Goal: Navigation & Orientation: Find specific page/section

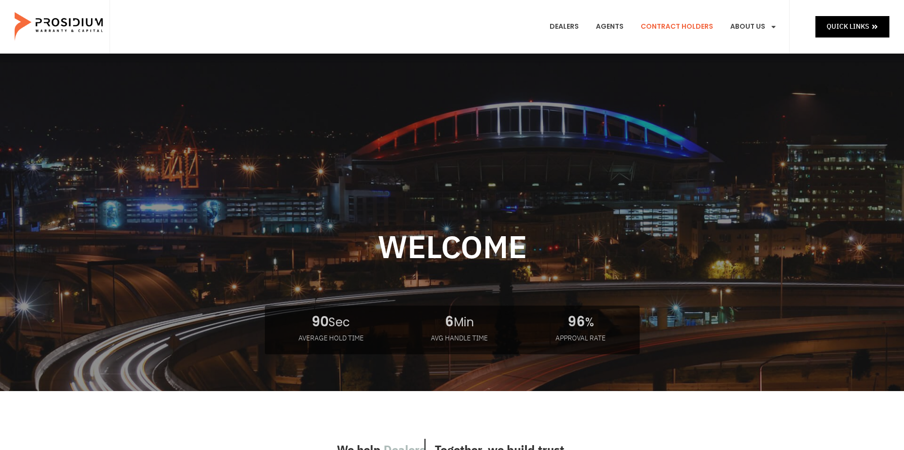
click at [678, 27] on link "Contract Holders" at bounding box center [676, 27] width 87 height 36
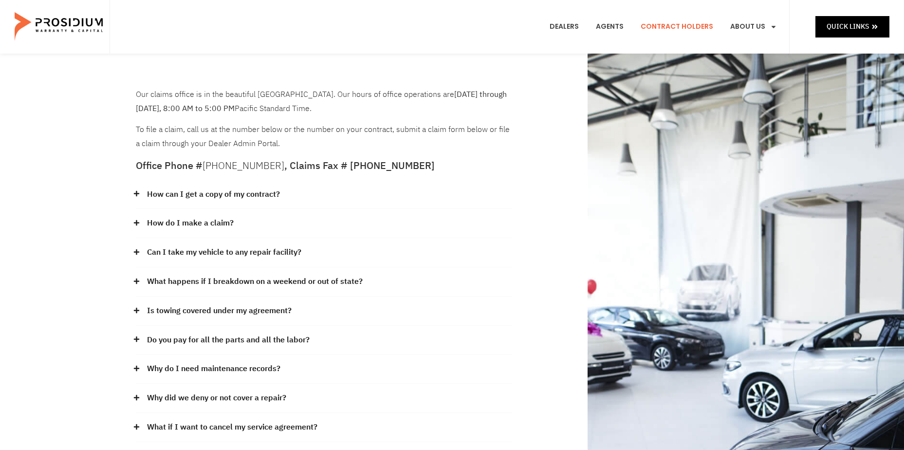
click at [136, 192] on icon at bounding box center [135, 193] width 5 height 5
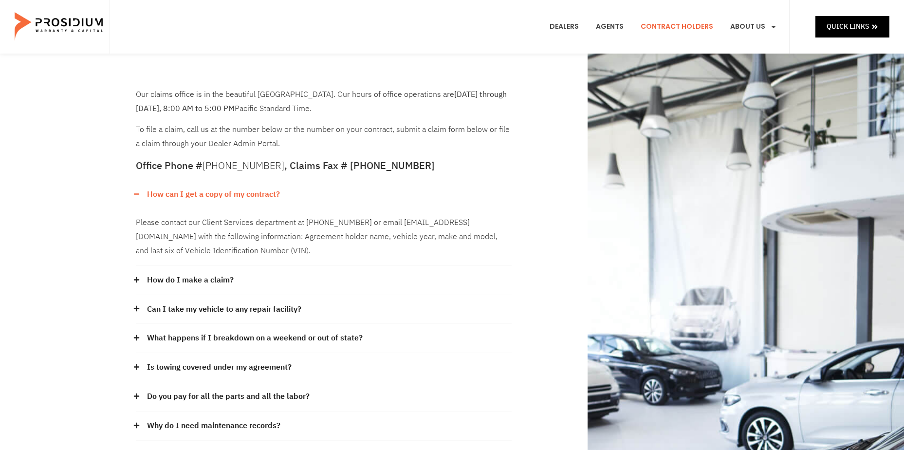
click at [136, 279] on icon at bounding box center [135, 279] width 5 height 5
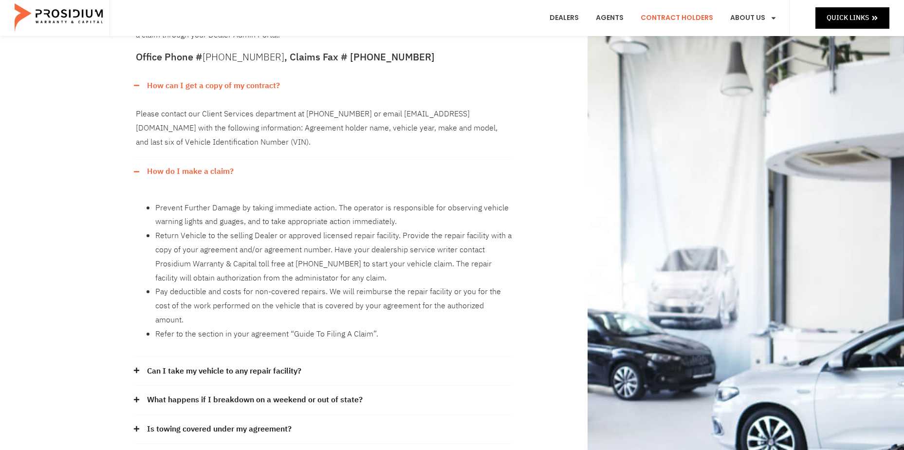
scroll to position [130, 0]
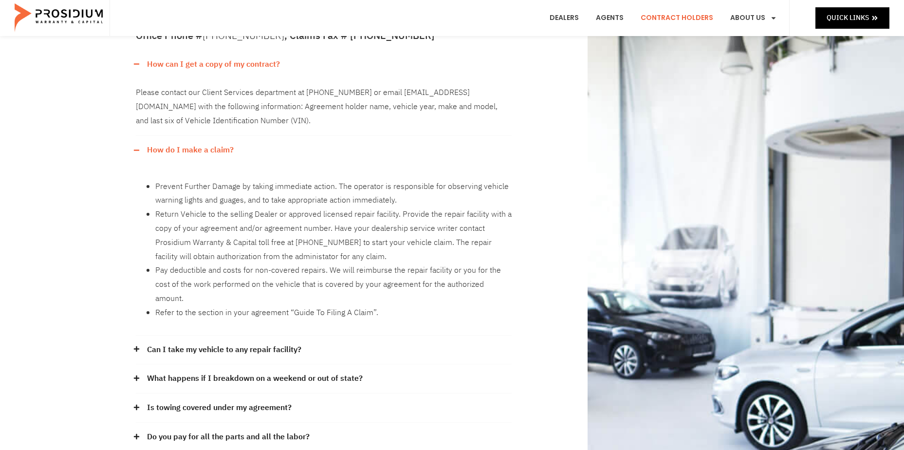
click at [135, 346] on icon at bounding box center [136, 349] width 6 height 6
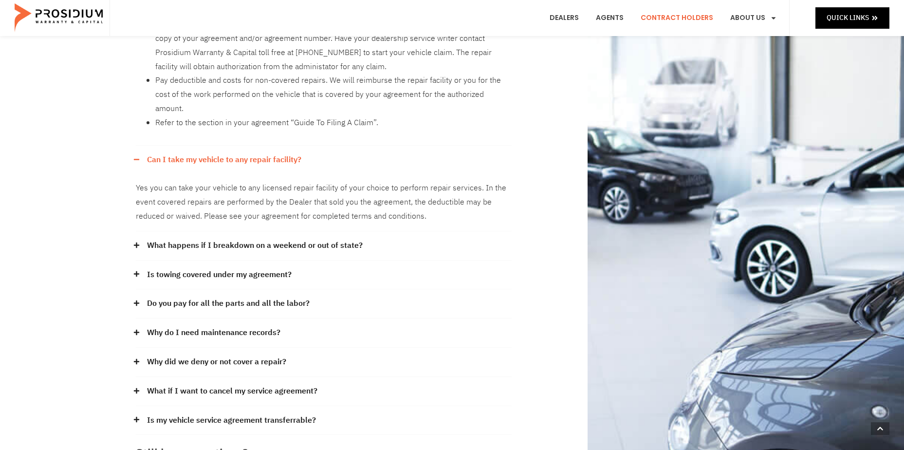
scroll to position [325, 0]
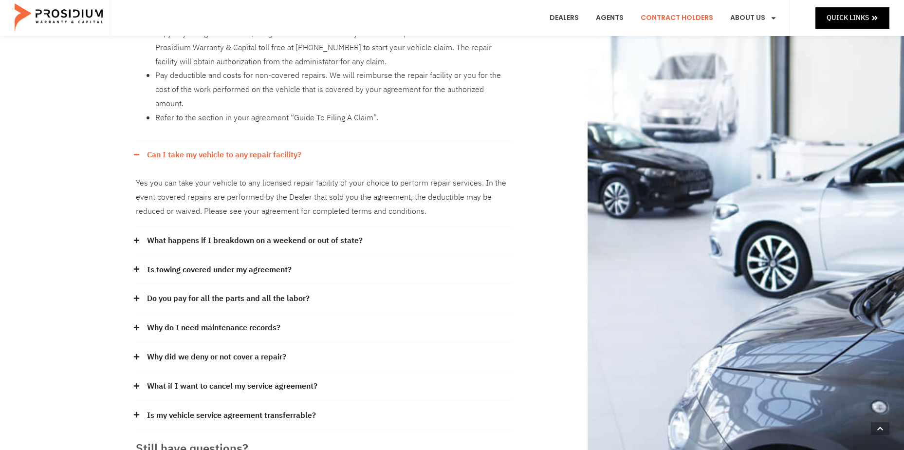
click at [137, 296] on icon at bounding box center [135, 298] width 5 height 5
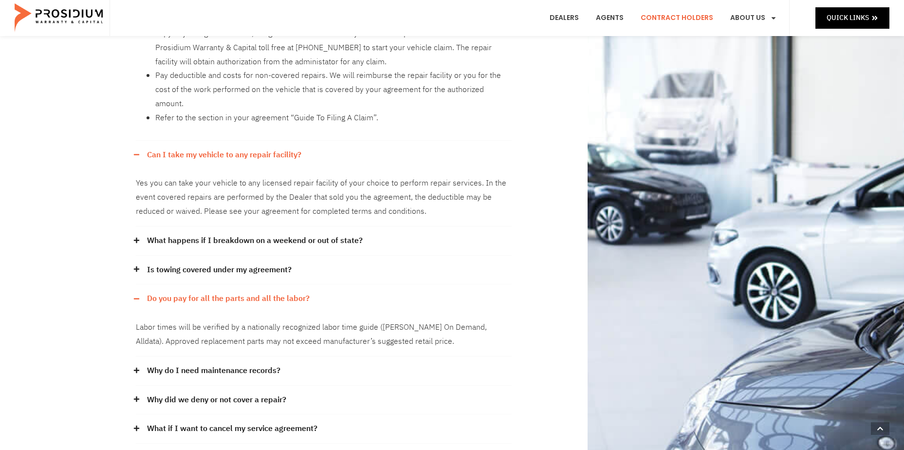
click at [137, 367] on icon at bounding box center [136, 370] width 6 height 6
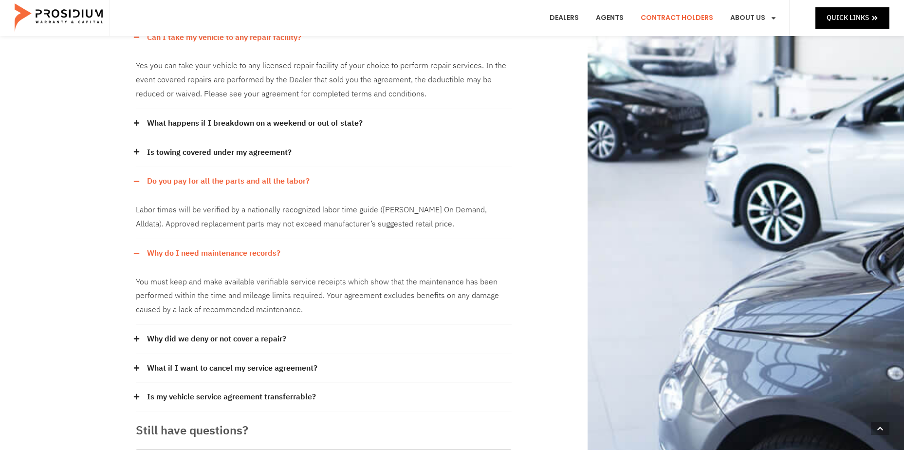
scroll to position [454, 0]
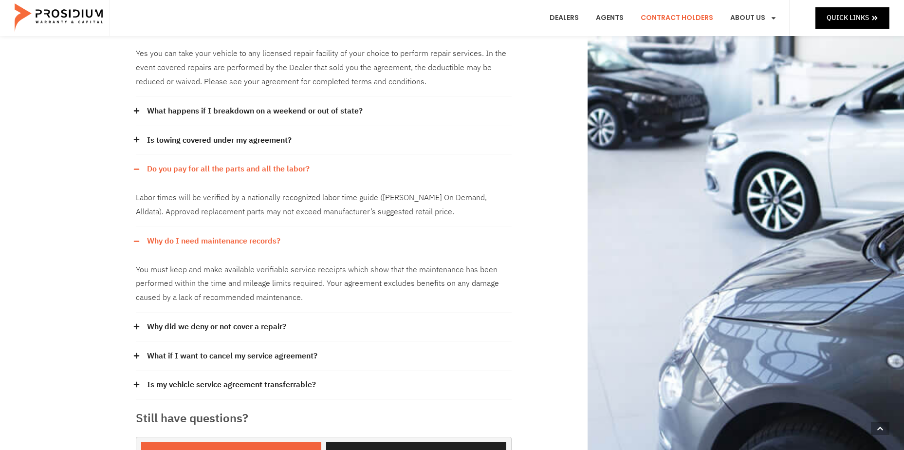
click at [136, 324] on icon at bounding box center [135, 326] width 5 height 5
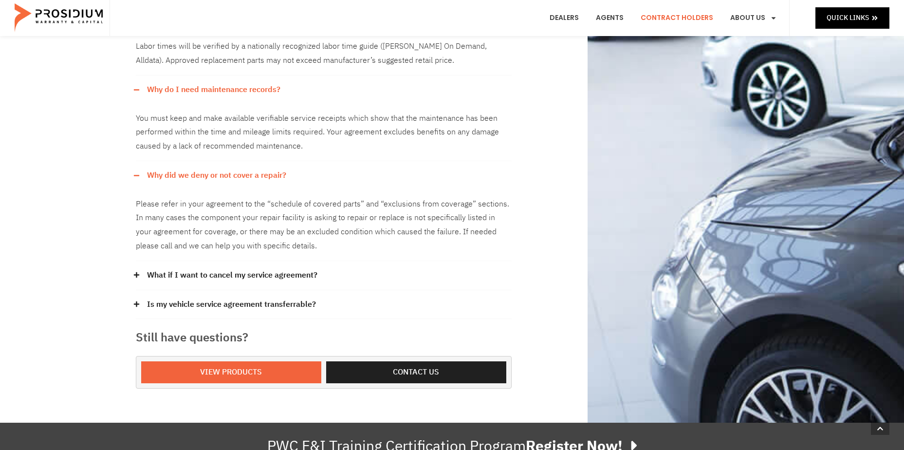
scroll to position [649, 0]
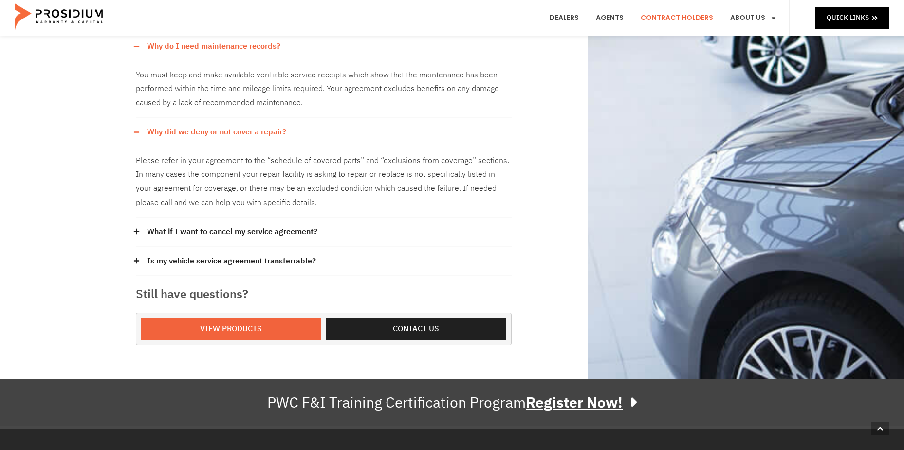
click at [619, 391] on u "Register Now!" at bounding box center [574, 402] width 97 height 22
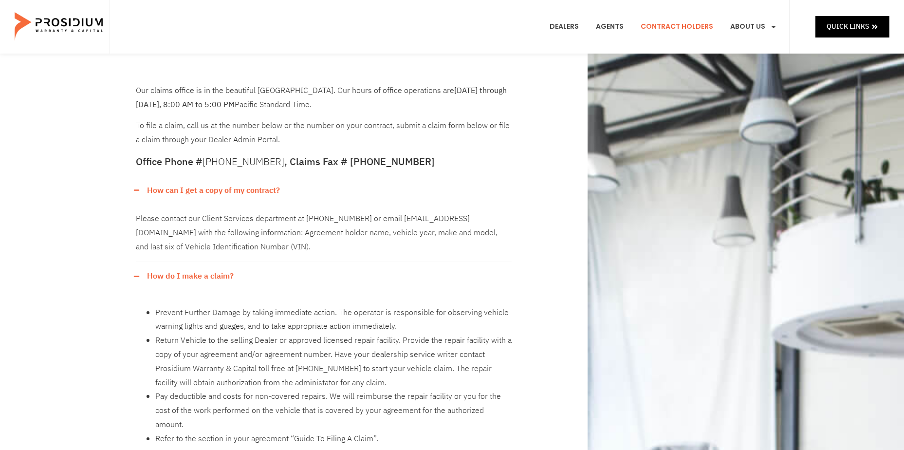
scroll to position [0, 0]
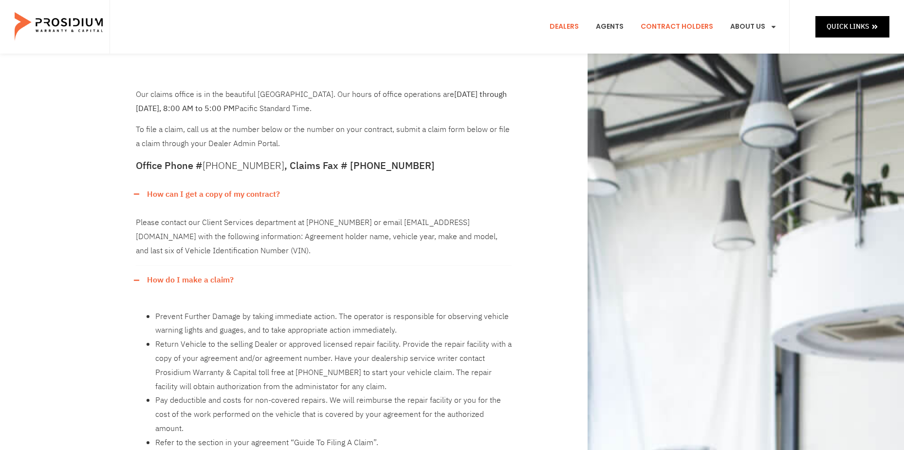
click at [564, 22] on link "Dealers" at bounding box center [564, 27] width 44 height 36
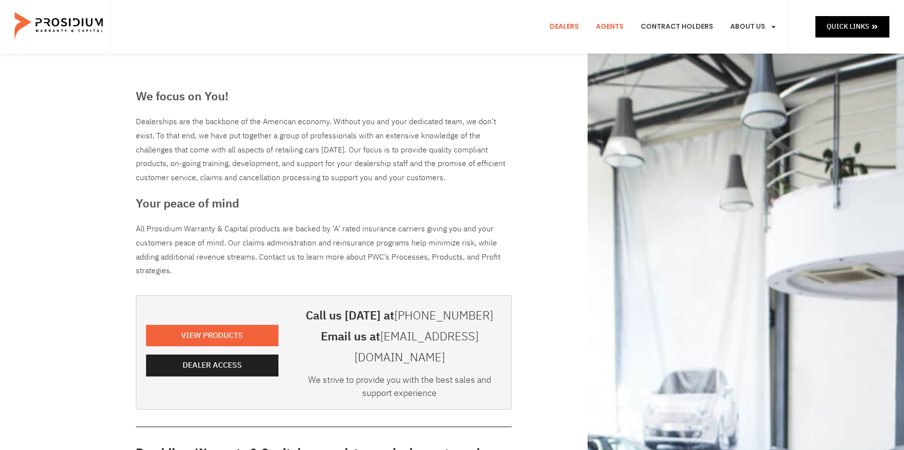
click at [610, 28] on link "Agents" at bounding box center [610, 27] width 42 height 36
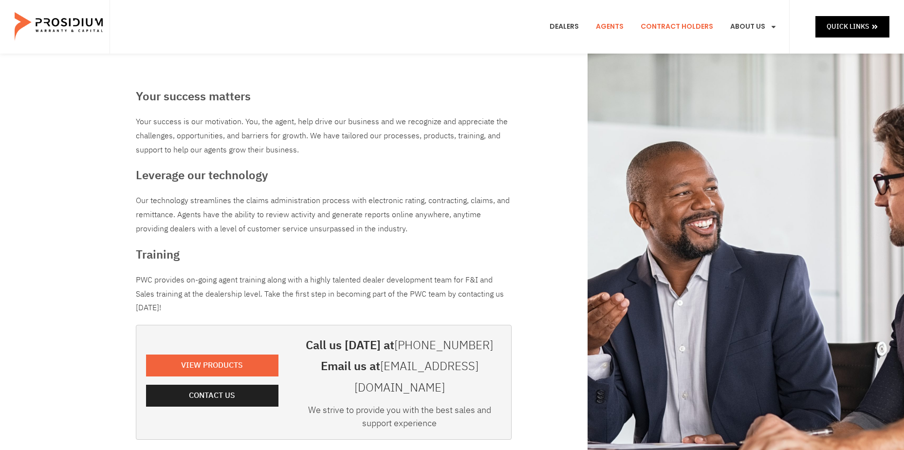
click at [665, 30] on link "Contract Holders" at bounding box center [676, 27] width 87 height 36
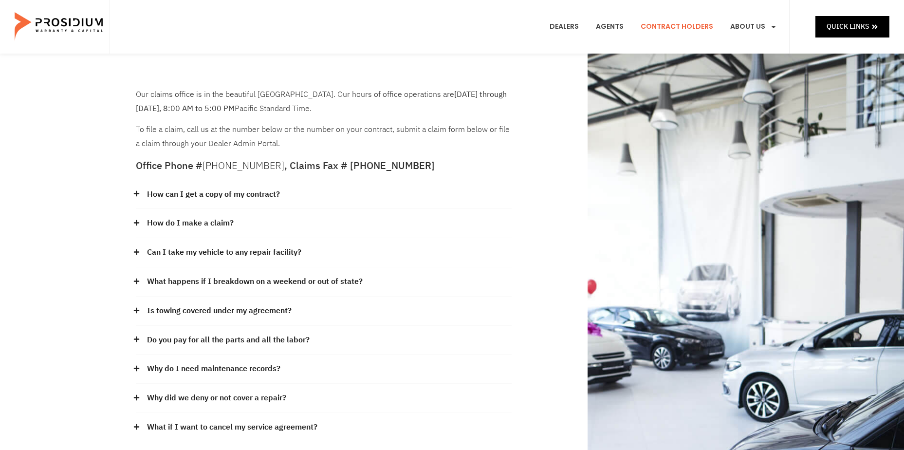
click at [136, 191] on icon at bounding box center [135, 193] width 5 height 5
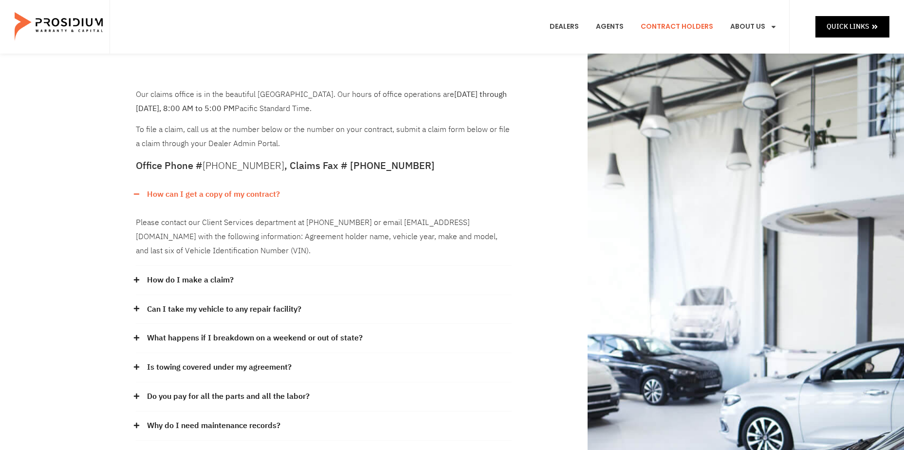
click at [138, 337] on icon at bounding box center [136, 337] width 6 height 6
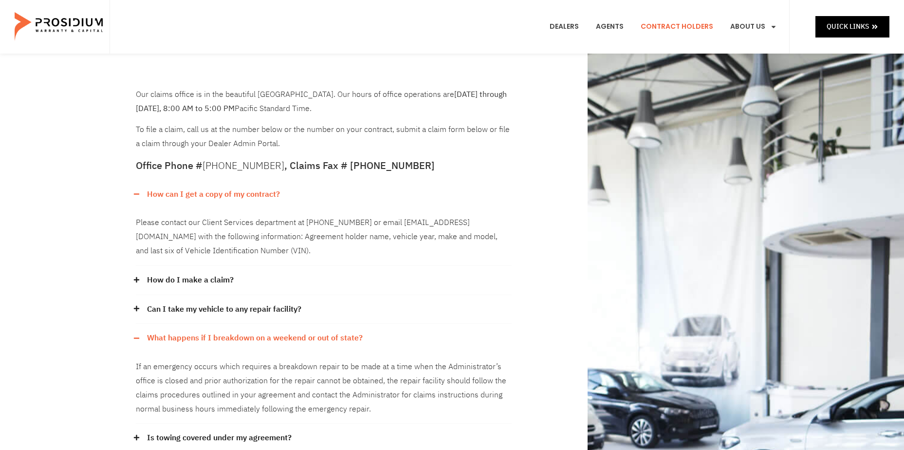
click at [135, 336] on icon at bounding box center [136, 338] width 6 height 6
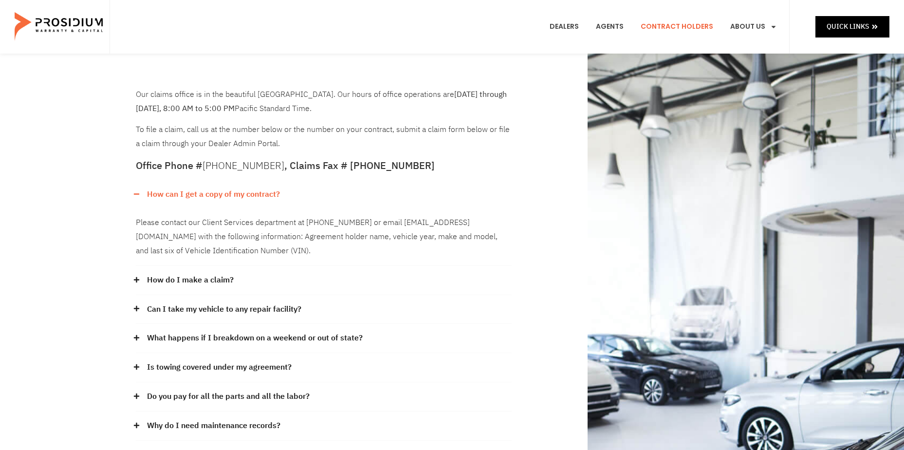
click at [138, 309] on icon at bounding box center [135, 308] width 5 height 5
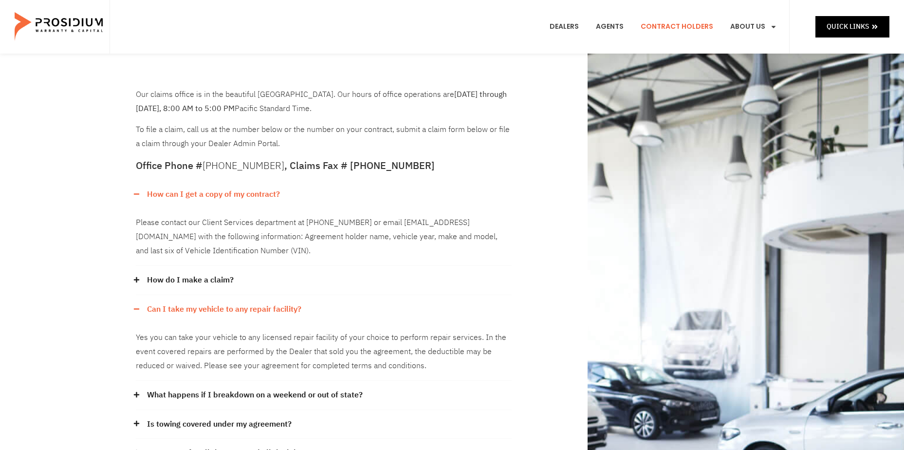
click at [137, 308] on icon at bounding box center [136, 309] width 6 height 6
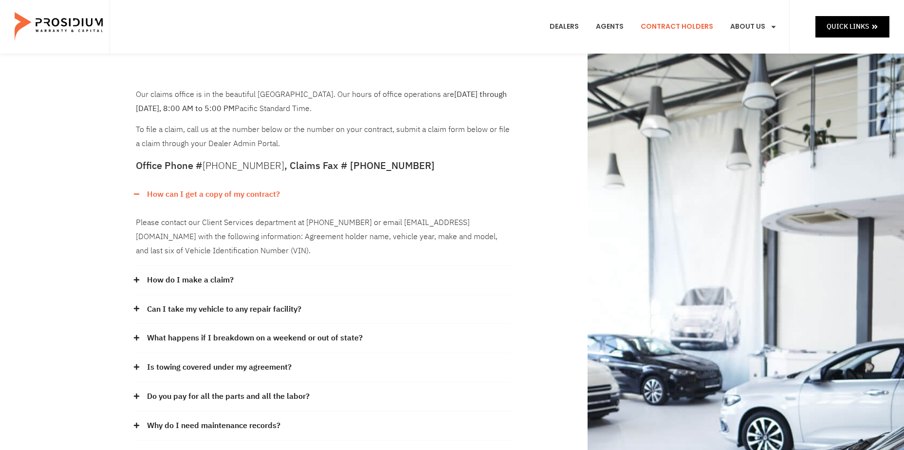
click at [136, 280] on icon at bounding box center [135, 279] width 5 height 5
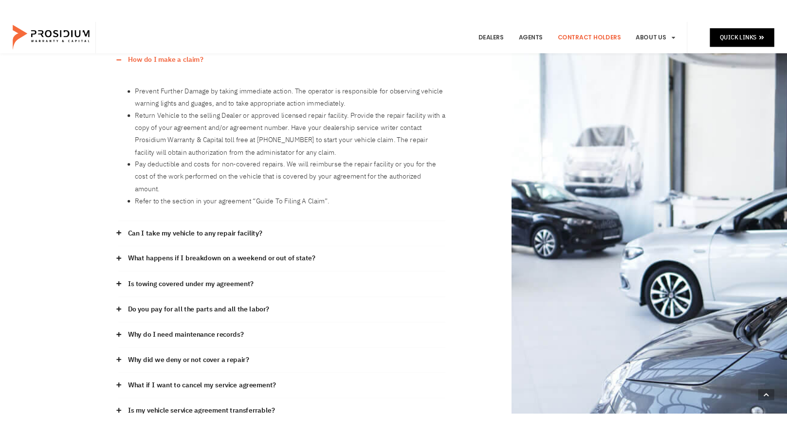
scroll to position [259, 0]
